Goal: Task Accomplishment & Management: Manage account settings

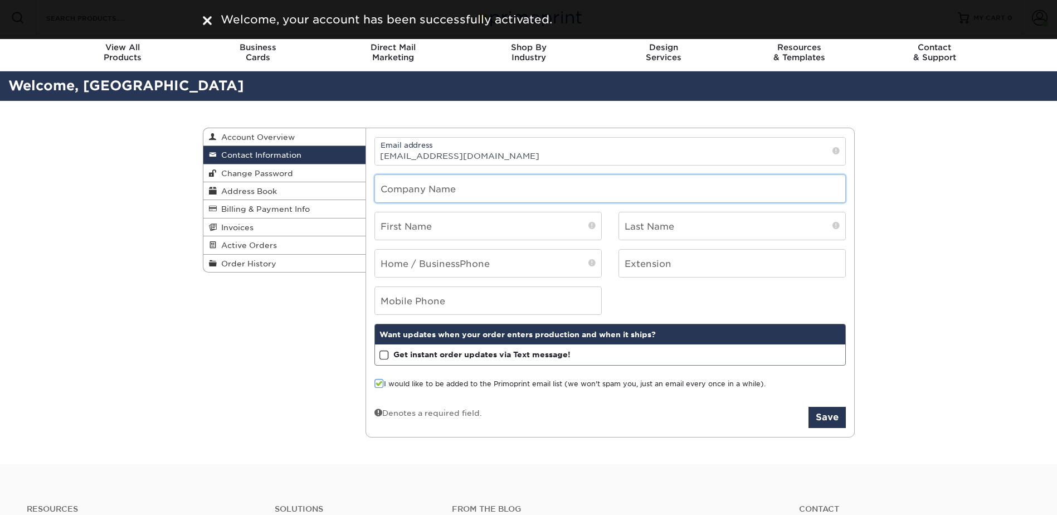
click at [437, 183] on input "text" at bounding box center [610, 188] width 470 height 27
type input "San Antonio Missions Baseball"
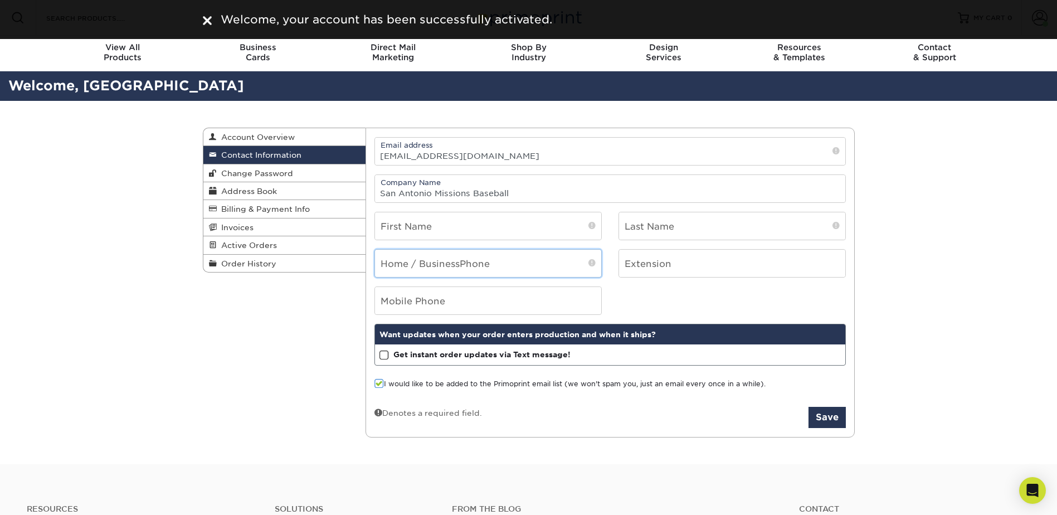
type input "2102814527"
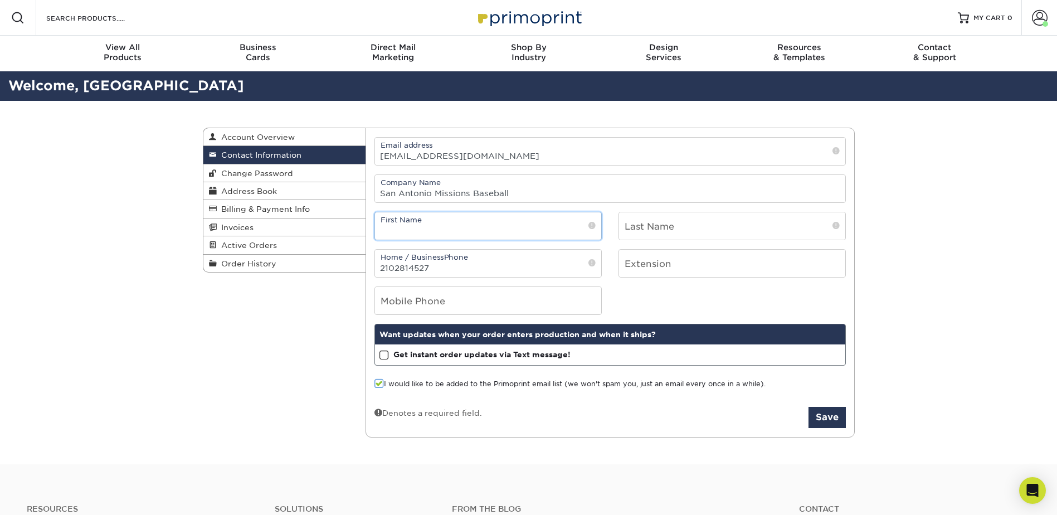
click at [466, 232] on input "text" at bounding box center [488, 225] width 226 height 27
type input "[PERSON_NAME]"
drag, startPoint x: 458, startPoint y: 267, endPoint x: 370, endPoint y: 276, distance: 89.0
click at [370, 276] on div "Home / Business Phone 2102814527" at bounding box center [488, 263] width 244 height 28
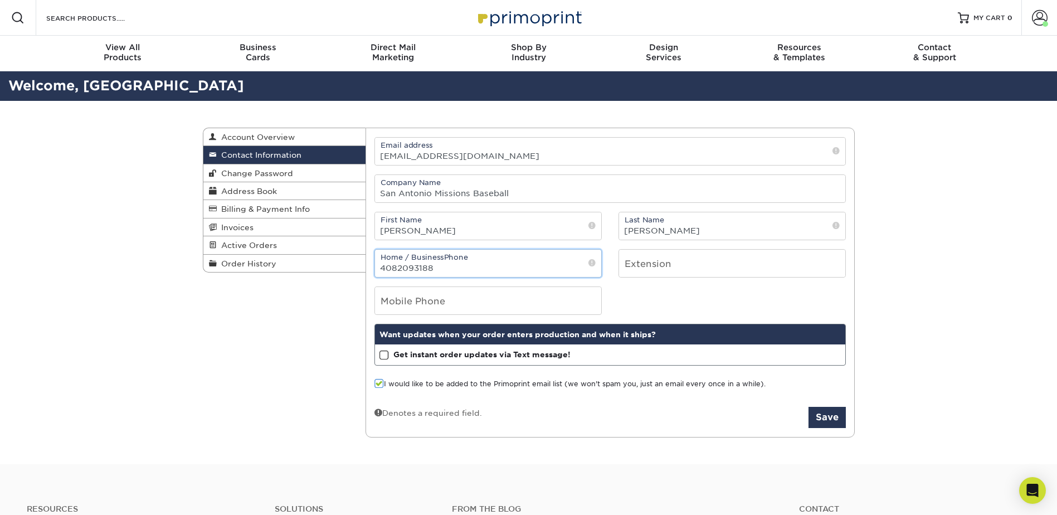
type input "4082093188"
drag, startPoint x: 884, startPoint y: 213, endPoint x: 878, endPoint y: 218, distance: 7.6
click at [882, 214] on div "Contact Information Account Overview Contact Information Change Password Addres…" at bounding box center [528, 283] width 1057 height 364
drag, startPoint x: 443, startPoint y: 262, endPoint x: 369, endPoint y: 266, distance: 74.7
click at [369, 266] on div "Home / Business Phone 4082093188" at bounding box center [488, 263] width 244 height 28
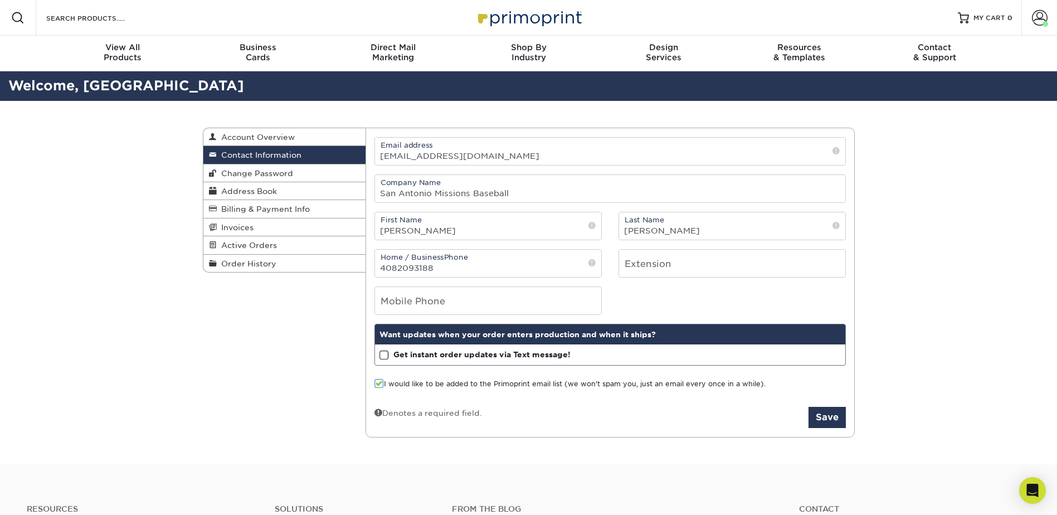
click at [333, 335] on div "Contact Information Account Overview Contact Information Change Password Addres…" at bounding box center [528, 283] width 668 height 364
click at [400, 355] on strong "Get instant order updates via Text message!" at bounding box center [481, 354] width 177 height 9
click at [0, 0] on input "Get instant order updates via Text message!" at bounding box center [0, 0] width 0 height 0
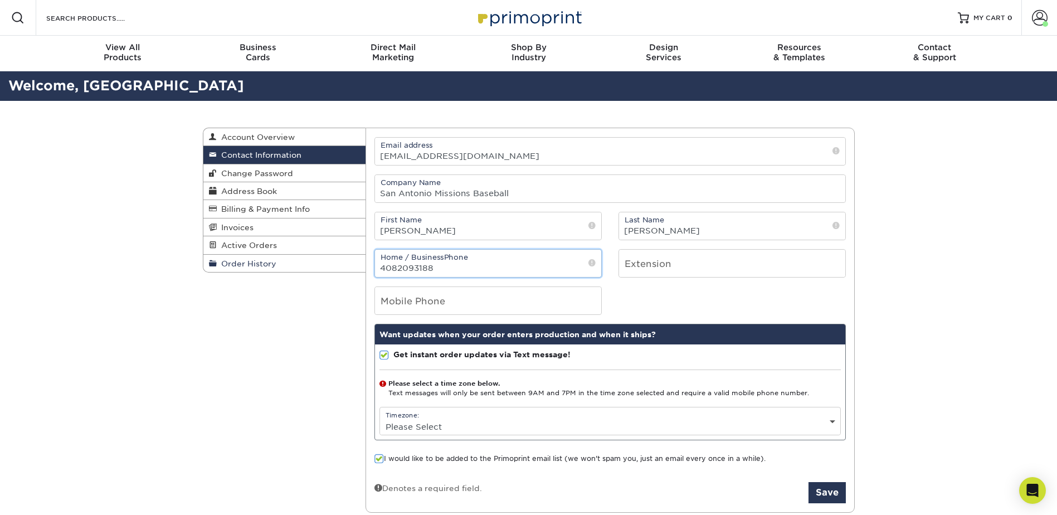
click at [345, 128] on div "Contact Information Account Overview Contact Information Change Password Addres…" at bounding box center [529, 128] width 652 height 0
drag, startPoint x: 253, startPoint y: 362, endPoint x: 343, endPoint y: 411, distance: 101.9
click at [253, 362] on div "Contact Information Account Overview Contact Information Change Password Addres…" at bounding box center [528, 320] width 668 height 438
click at [451, 424] on select "Please Select (GMT -12:00) [GEOGRAPHIC_DATA], [GEOGRAPHIC_DATA] (GMT -11:00) [G…" at bounding box center [610, 426] width 460 height 16
select select "-6.0"
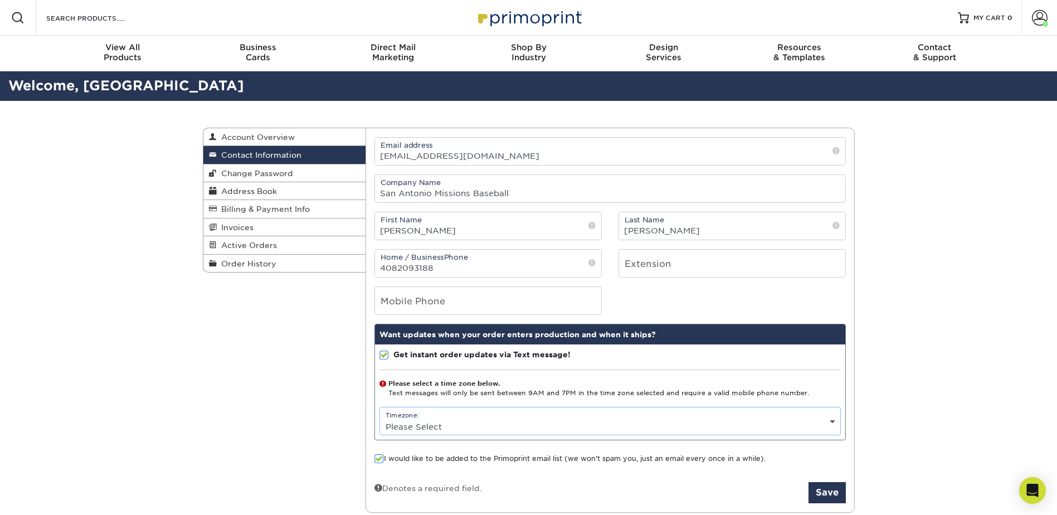
click at [380, 418] on select "Please Select (GMT -12:00) [GEOGRAPHIC_DATA], [GEOGRAPHIC_DATA] (GMT -11:00) [G…" at bounding box center [610, 426] width 460 height 16
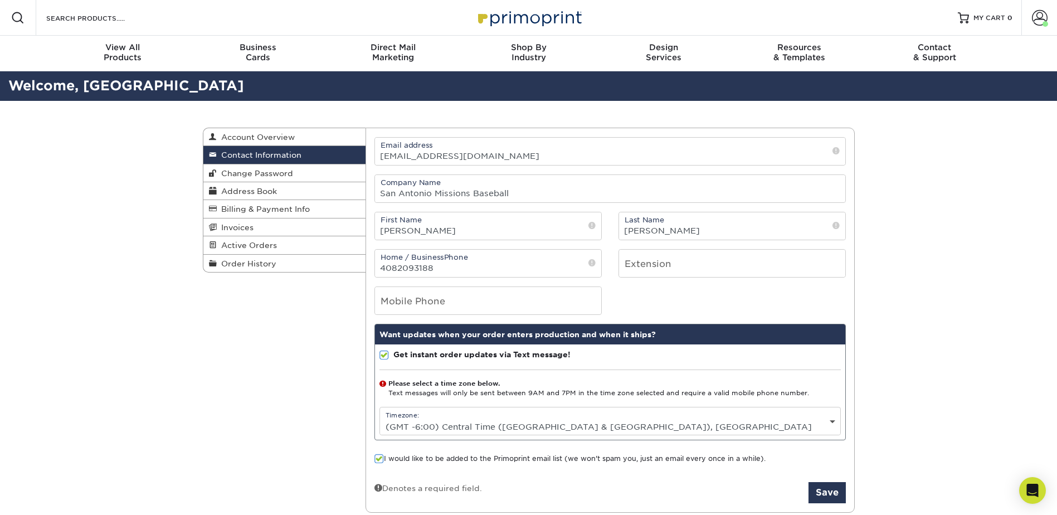
click at [896, 344] on div "Contact Information Account Overview Contact Information Change Password Addres…" at bounding box center [528, 320] width 1057 height 438
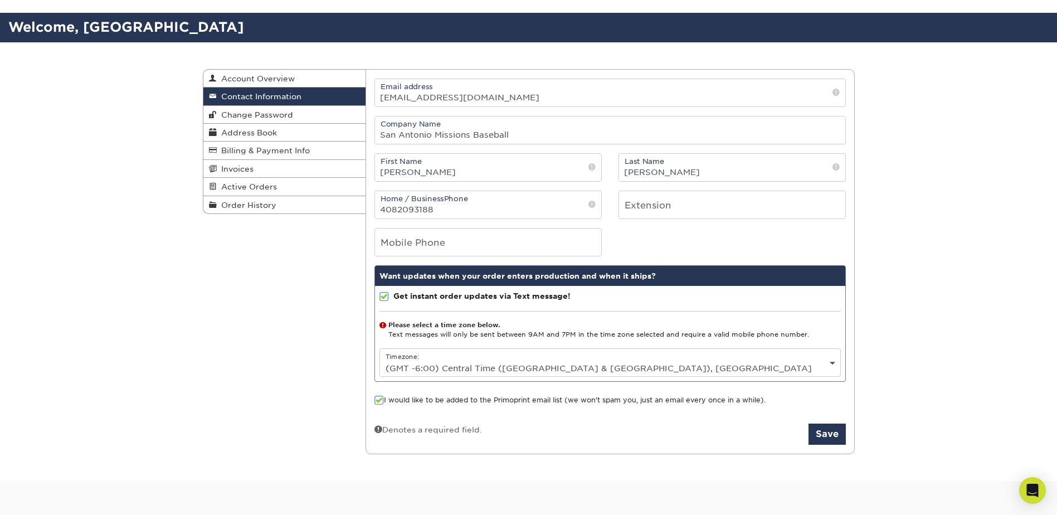
scroll to position [111, 0]
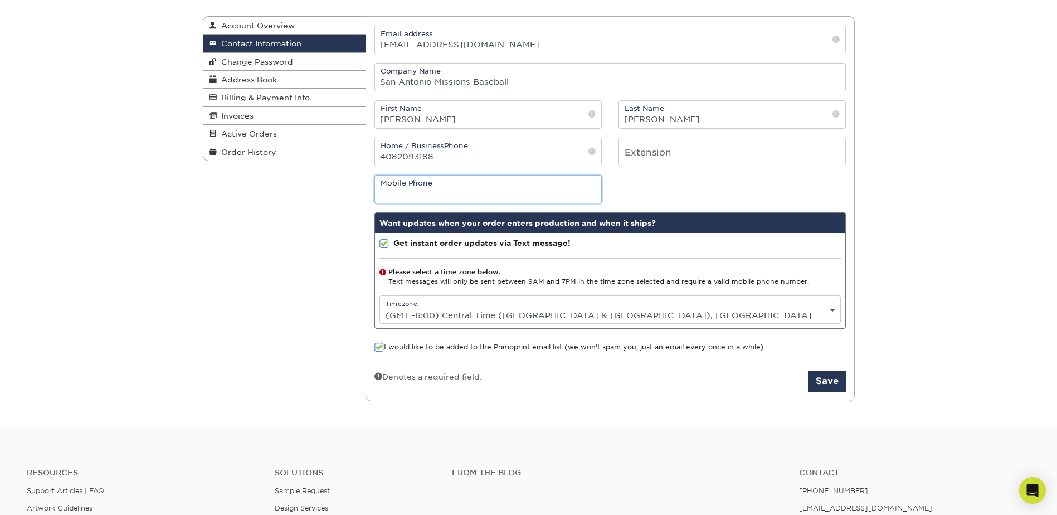
click at [442, 192] on input "tel" at bounding box center [488, 188] width 226 height 27
type input "4082093188"
click at [924, 289] on div "Contact Information Account Overview Contact Information Change Password Addres…" at bounding box center [528, 208] width 1057 height 438
click at [838, 385] on button "Save" at bounding box center [826, 380] width 37 height 21
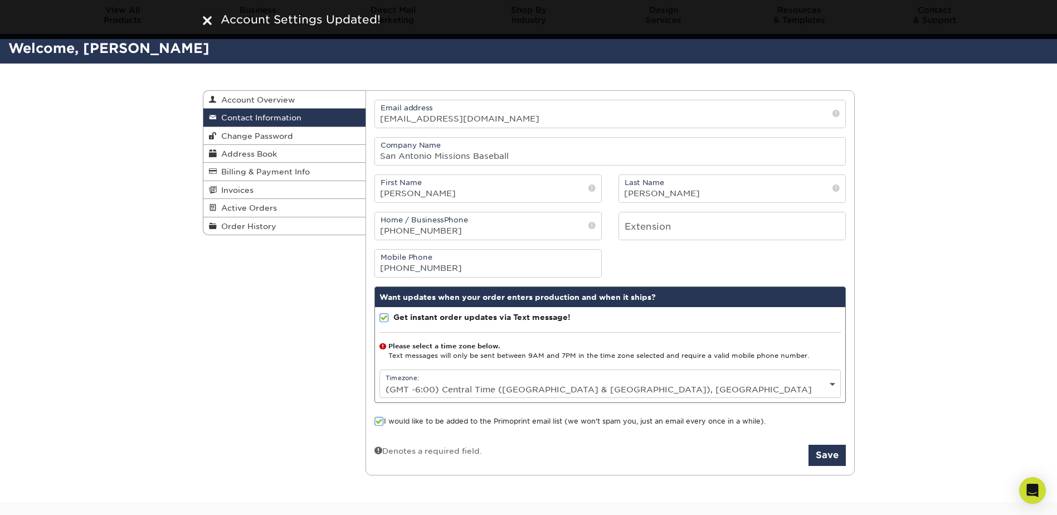
scroll to position [56, 0]
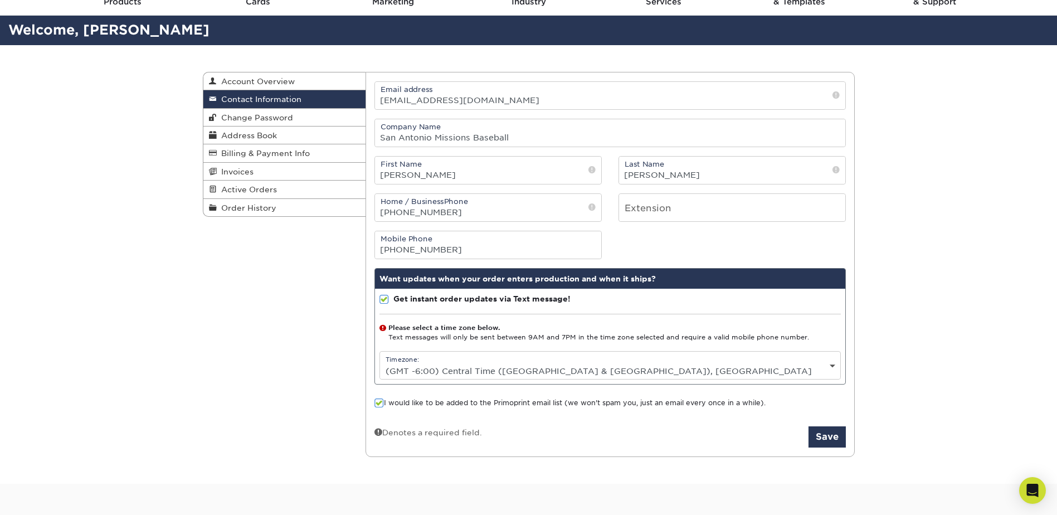
click at [476, 372] on select "Please Select (GMT -12:00) Eniwetok, Kwajalein (GMT -11:00) Midway Island, Samo…" at bounding box center [610, 371] width 460 height 16
click at [380, 363] on select "Please Select (GMT -12:00) Eniwetok, Kwajalein (GMT -11:00) Midway Island, Samo…" at bounding box center [610, 371] width 460 height 16
click at [823, 448] on div "Current Orders 0 Active 0 Missing Files" at bounding box center [609, 264] width 489 height 385
click at [824, 435] on button "Save" at bounding box center [826, 436] width 37 height 21
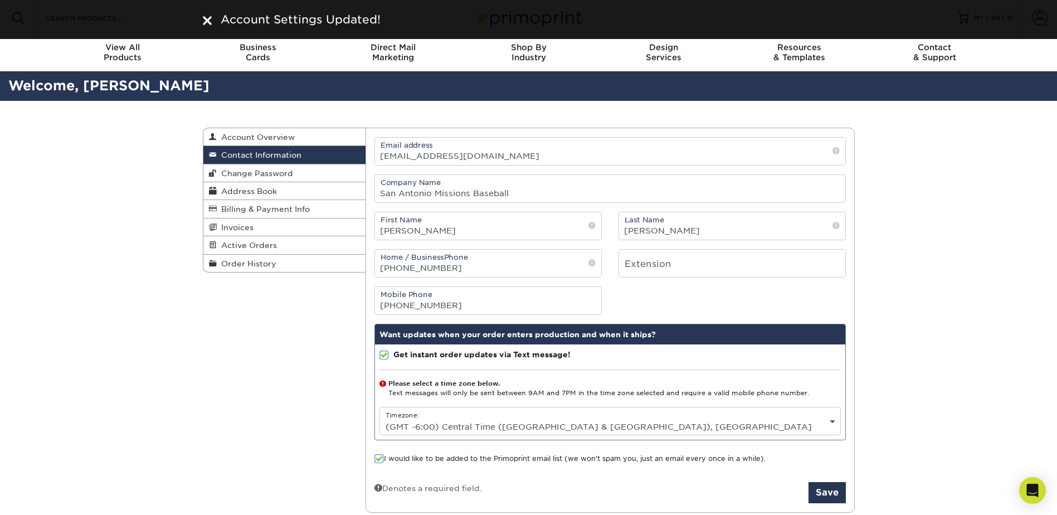
scroll to position [111, 0]
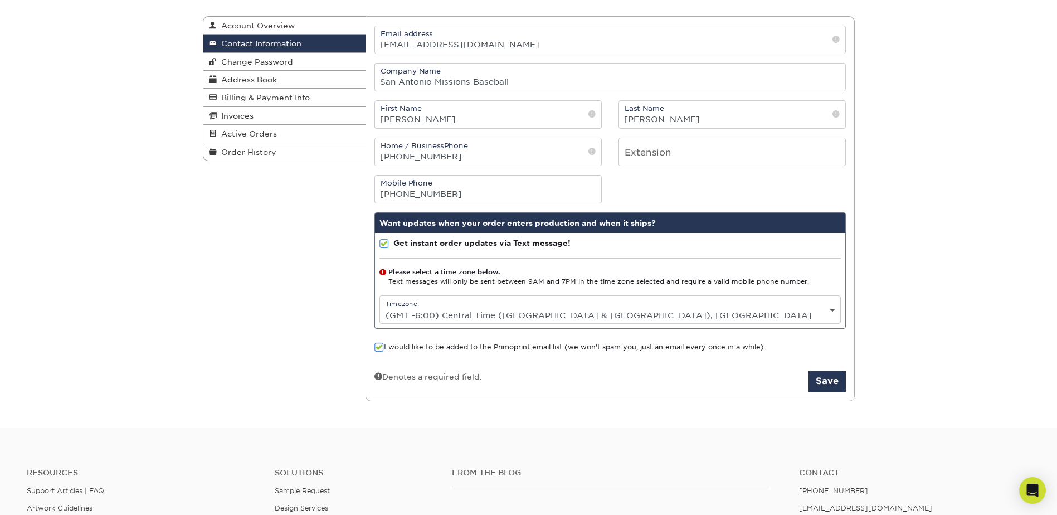
click at [483, 323] on select "Please Select (GMT -12:00) Eniwetok, Kwajalein (GMT -11:00) Midway Island, Samo…" at bounding box center [610, 315] width 460 height 16
click at [380, 307] on select "Please Select (GMT -12:00) Eniwetok, Kwajalein (GMT -11:00) Midway Island, Samo…" at bounding box center [610, 315] width 460 height 16
click at [449, 310] on select "Please Select (GMT -12:00) Eniwetok, Kwajalein (GMT -11:00) Midway Island, Samo…" at bounding box center [610, 315] width 460 height 16
select select "-6.0"
click at [380, 307] on select "Please Select (GMT -12:00) Eniwetok, Kwajalein (GMT -11:00) Midway Island, Samo…" at bounding box center [610, 315] width 460 height 16
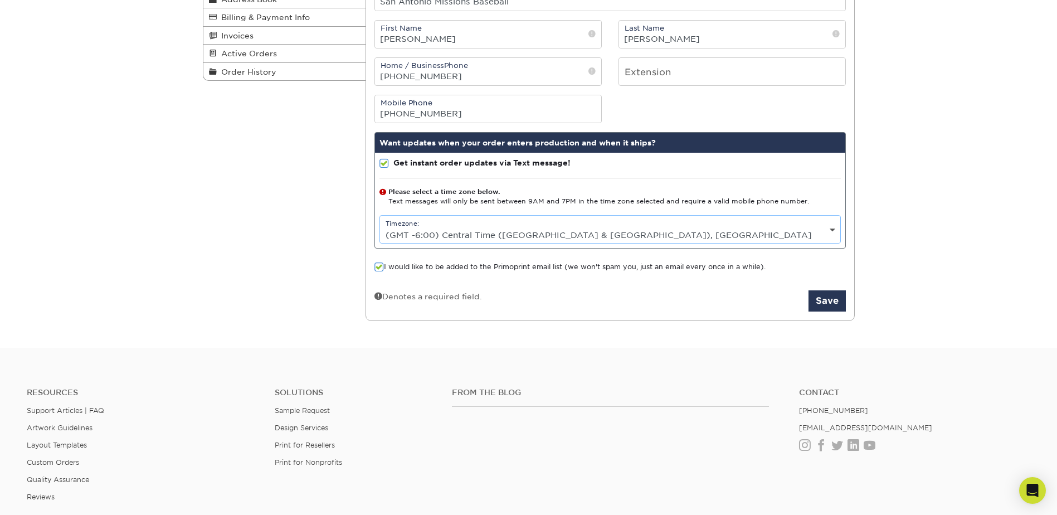
scroll to position [334, 0]
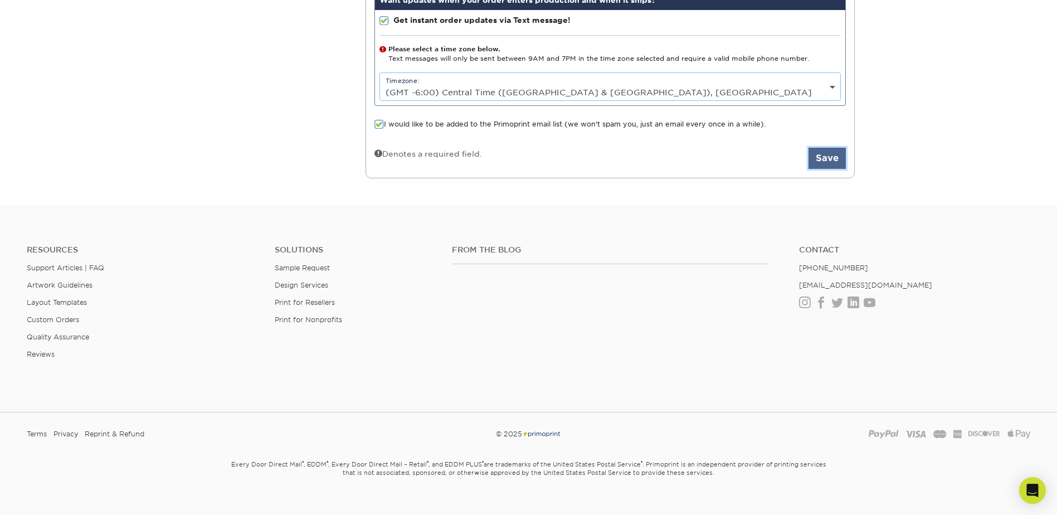
click at [826, 162] on button "Save" at bounding box center [826, 158] width 37 height 21
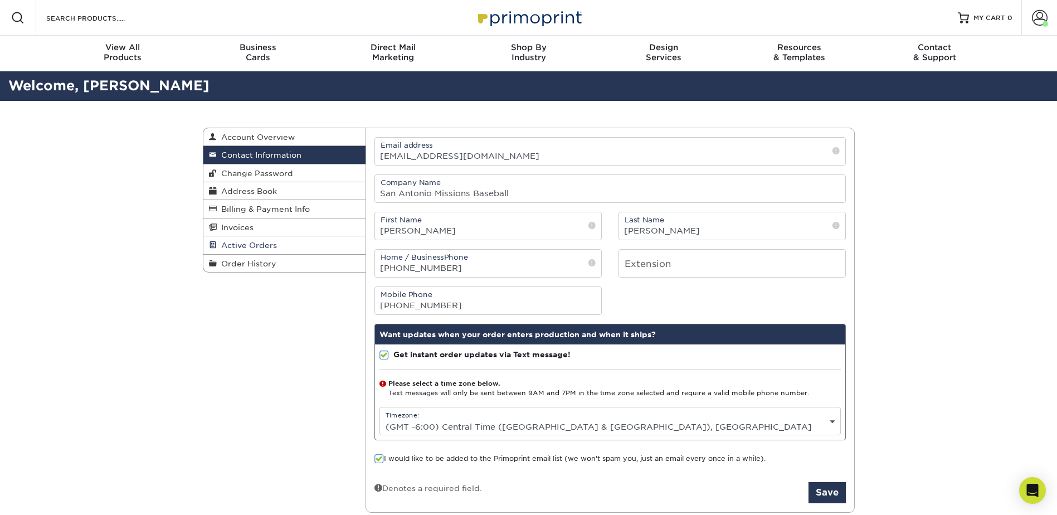
click at [256, 245] on span "Active Orders" at bounding box center [247, 245] width 60 height 9
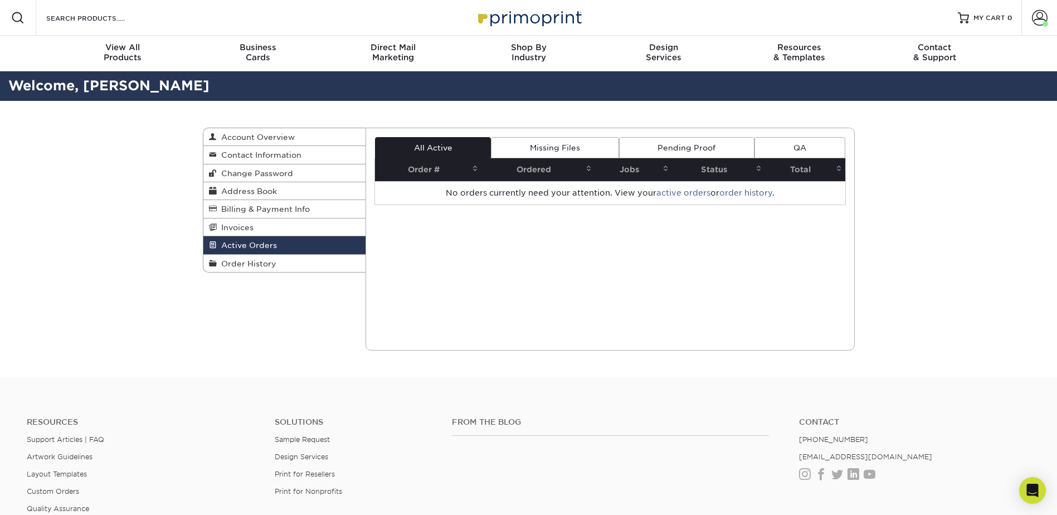
click at [687, 143] on link "Pending Proof" at bounding box center [686, 147] width 135 height 21
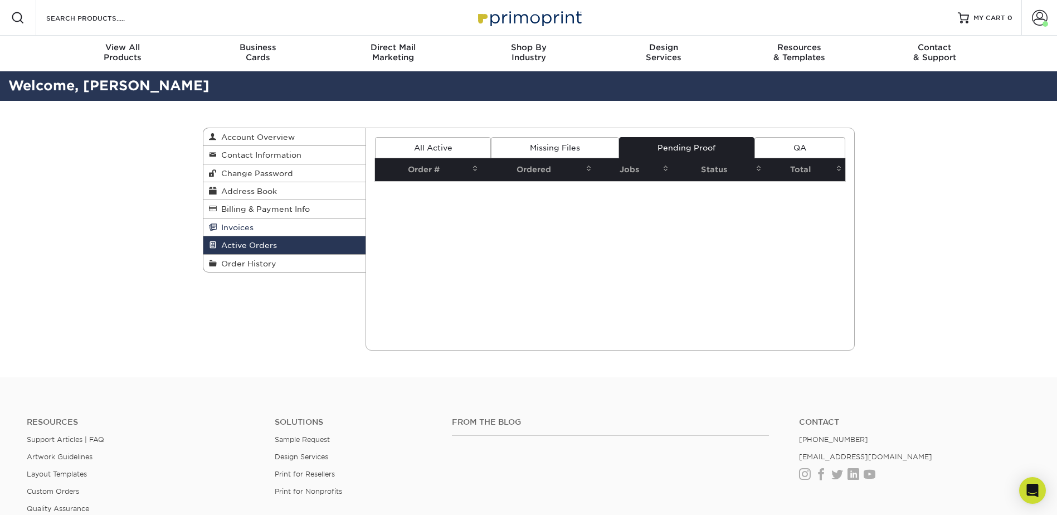
click at [275, 230] on link "Invoices" at bounding box center [284, 227] width 163 height 18
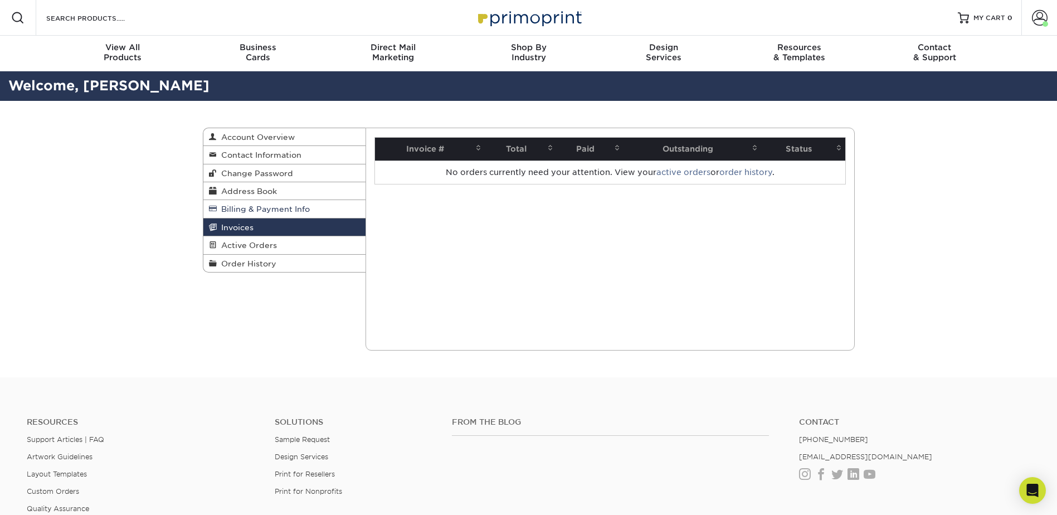
click at [294, 210] on span "Billing & Payment Info" at bounding box center [263, 208] width 93 height 9
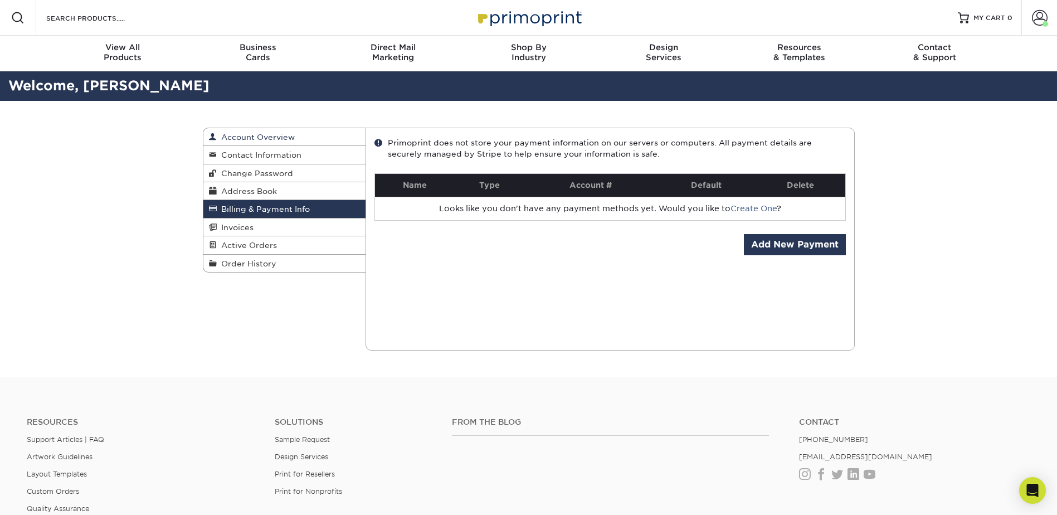
click at [247, 134] on span "Account Overview" at bounding box center [256, 137] width 78 height 9
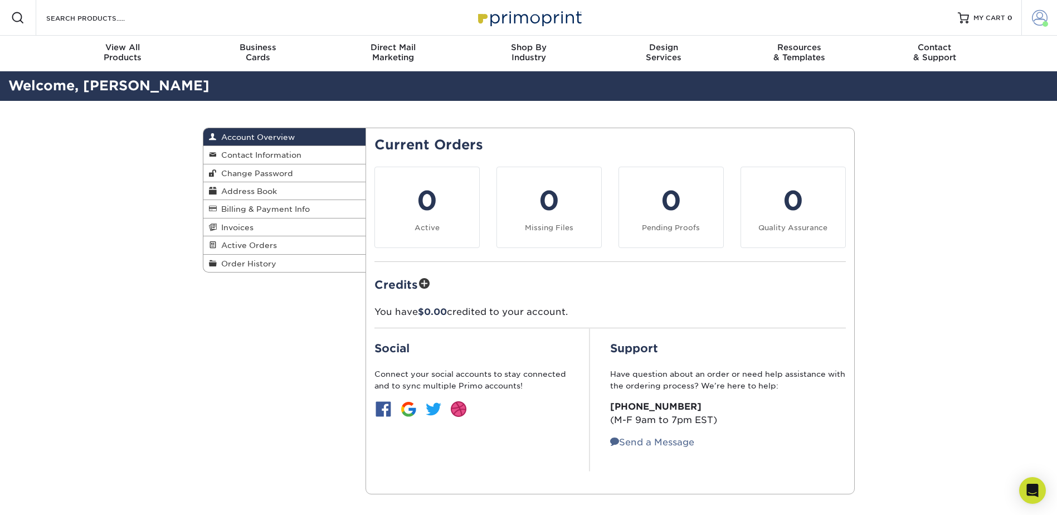
click at [1035, 17] on span at bounding box center [1040, 18] width 16 height 16
